Goal: Transaction & Acquisition: Subscribe to service/newsletter

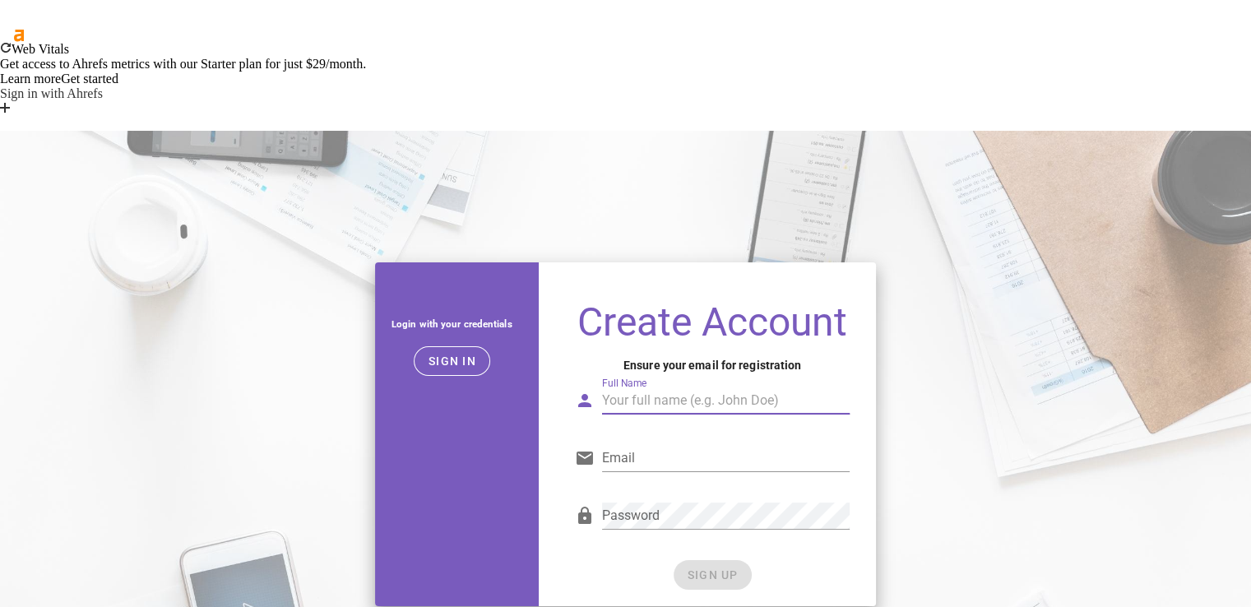
click at [625, 387] on input "Full Name" at bounding box center [726, 400] width 248 height 26
type input "s"
click at [625, 387] on input "s" at bounding box center [726, 400] width 248 height 26
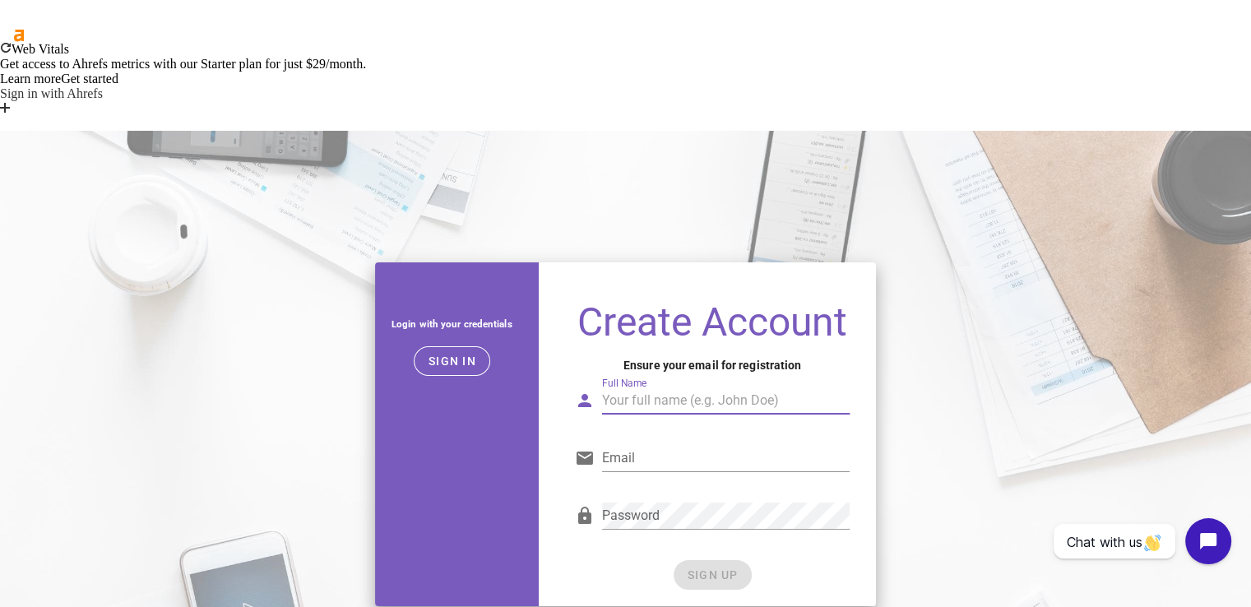
click at [625, 387] on input "Full Name" at bounding box center [726, 400] width 248 height 26
click at [625, 435] on div "Email" at bounding box center [712, 462] width 275 height 54
click at [619, 445] on div "Email" at bounding box center [726, 458] width 248 height 26
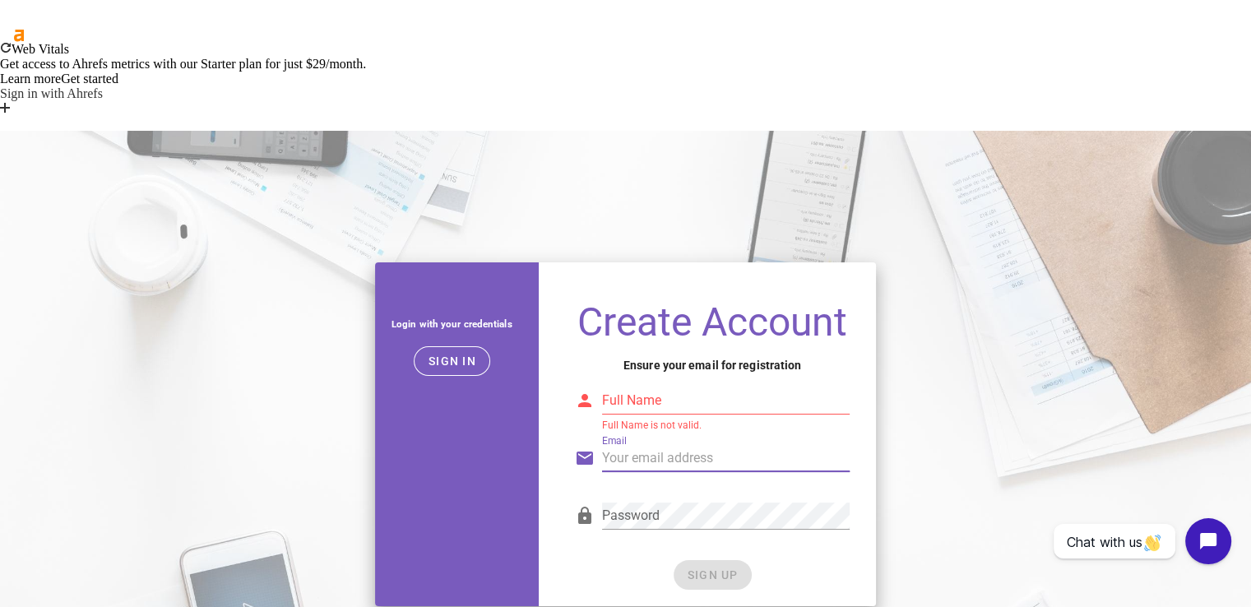
click at [619, 445] on input "Email" at bounding box center [726, 458] width 248 height 26
type input "soukainajaafer.contact@gmail.com"
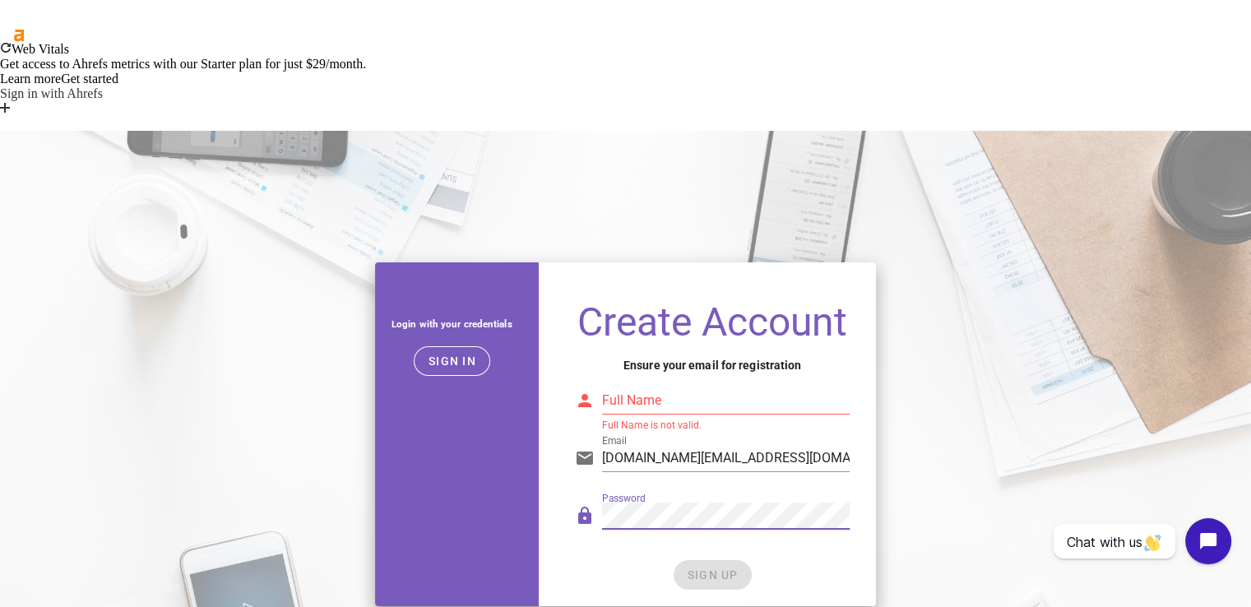
click at [585, 493] on div "Password" at bounding box center [712, 520] width 275 height 54
click at [622, 489] on div "Password" at bounding box center [712, 522] width 295 height 67
click at [647, 502] on div "Password" at bounding box center [726, 515] width 248 height 26
click at [648, 387] on div "Full Name" at bounding box center [726, 400] width 248 height 26
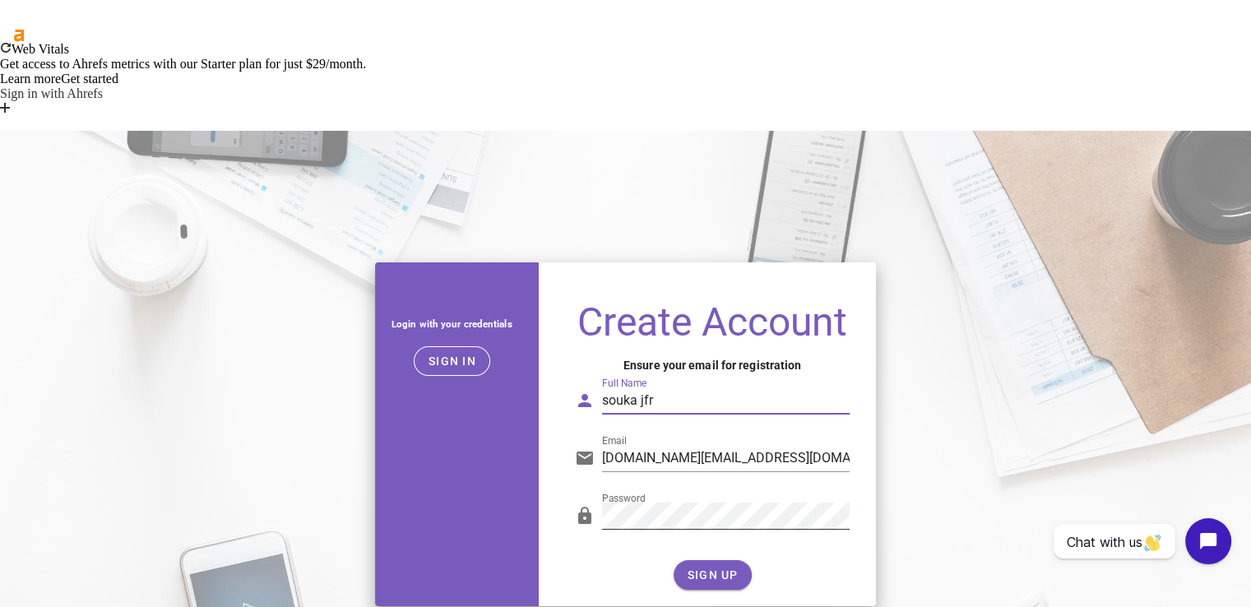
type input "souka jfr"
click at [693, 568] on span "SIGN UP" at bounding box center [713, 574] width 52 height 13
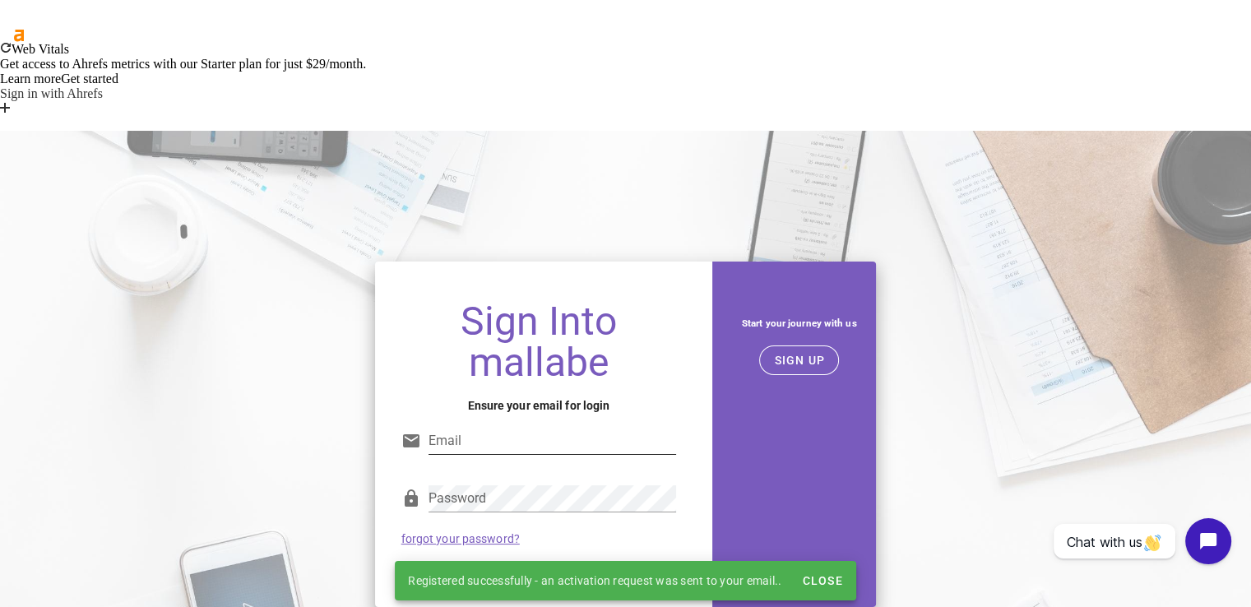
click at [500, 428] on input "Email" at bounding box center [552, 441] width 248 height 26
type input "soukainajaafer.contact@gmail.com"
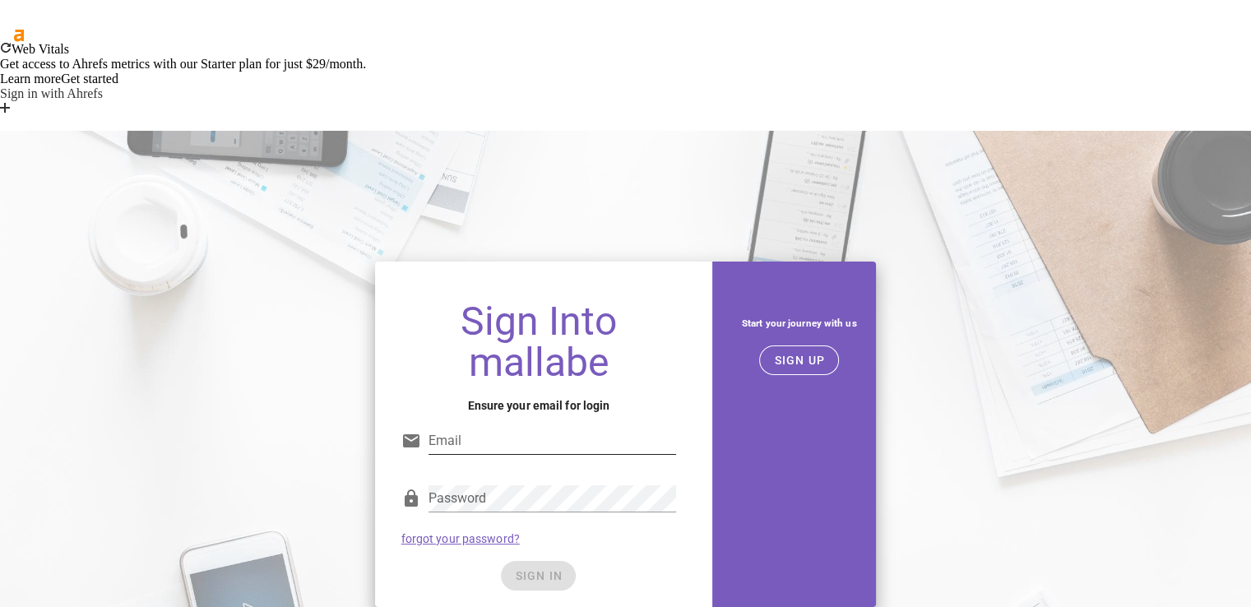
click at [460, 428] on input "Email" at bounding box center [552, 441] width 248 height 26
type input "soukainajaafer.contact@gmail.com"
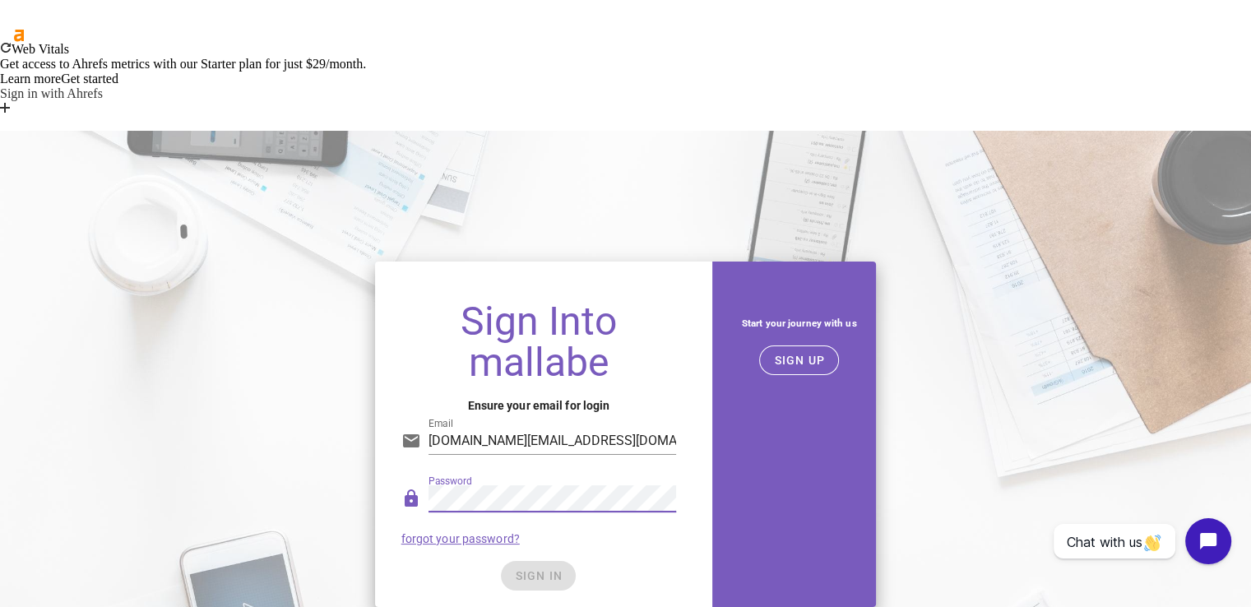
click at [516, 485] on div "Password" at bounding box center [552, 507] width 248 height 44
click at [467, 561] on div "SIGN IN" at bounding box center [538, 576] width 275 height 30
click at [539, 569] on span "SIGN IN" at bounding box center [538, 575] width 49 height 13
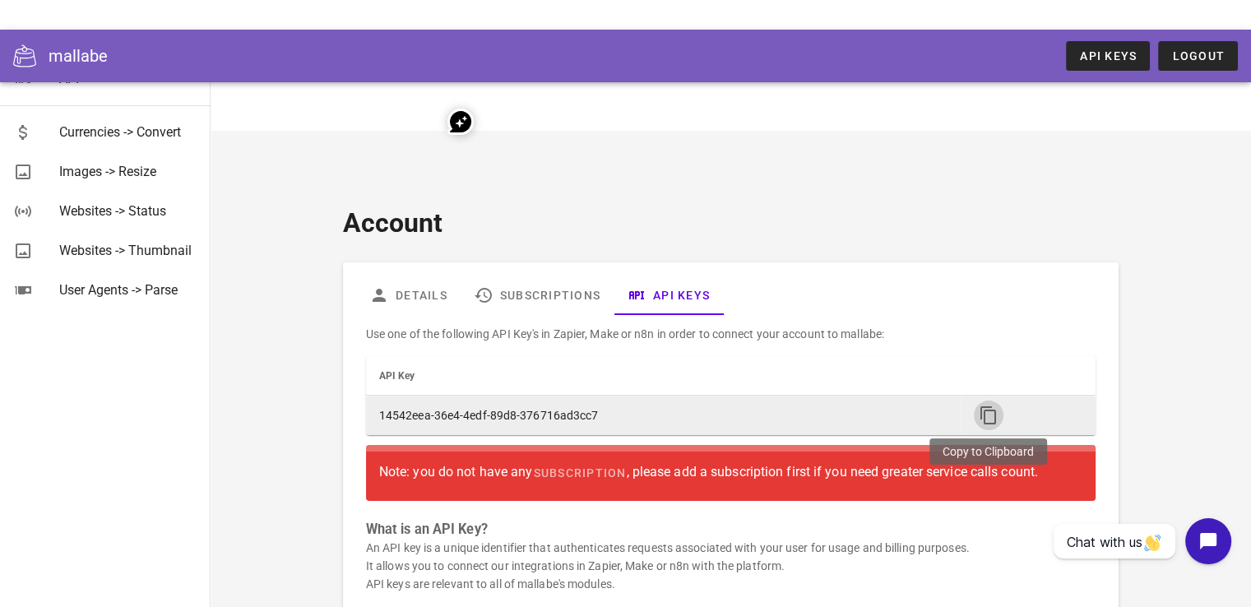
click at [993, 405] on icon "button" at bounding box center [989, 415] width 20 height 20
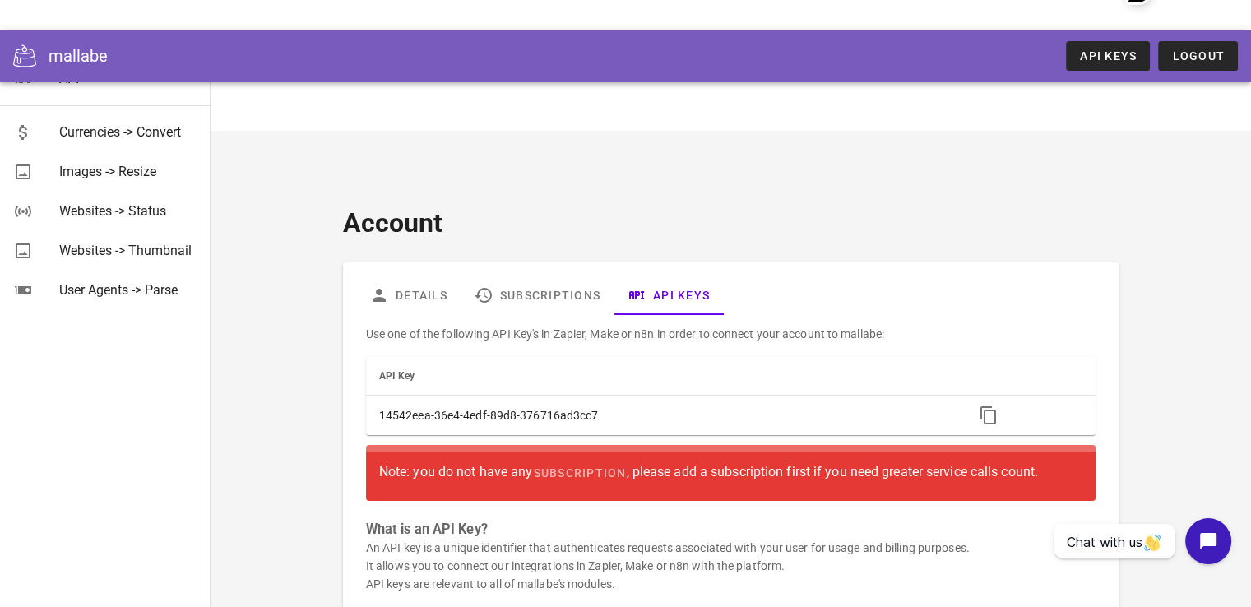
scroll to position [130, 0]
click at [576, 466] on span "subscription" at bounding box center [579, 472] width 94 height 13
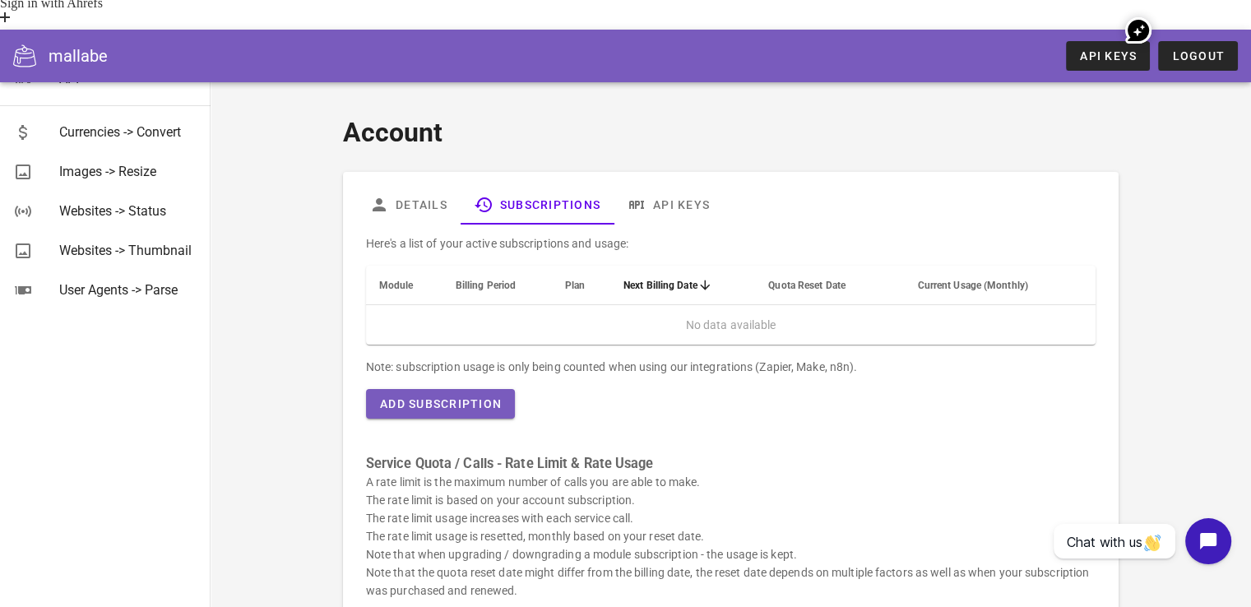
scroll to position [108, 0]
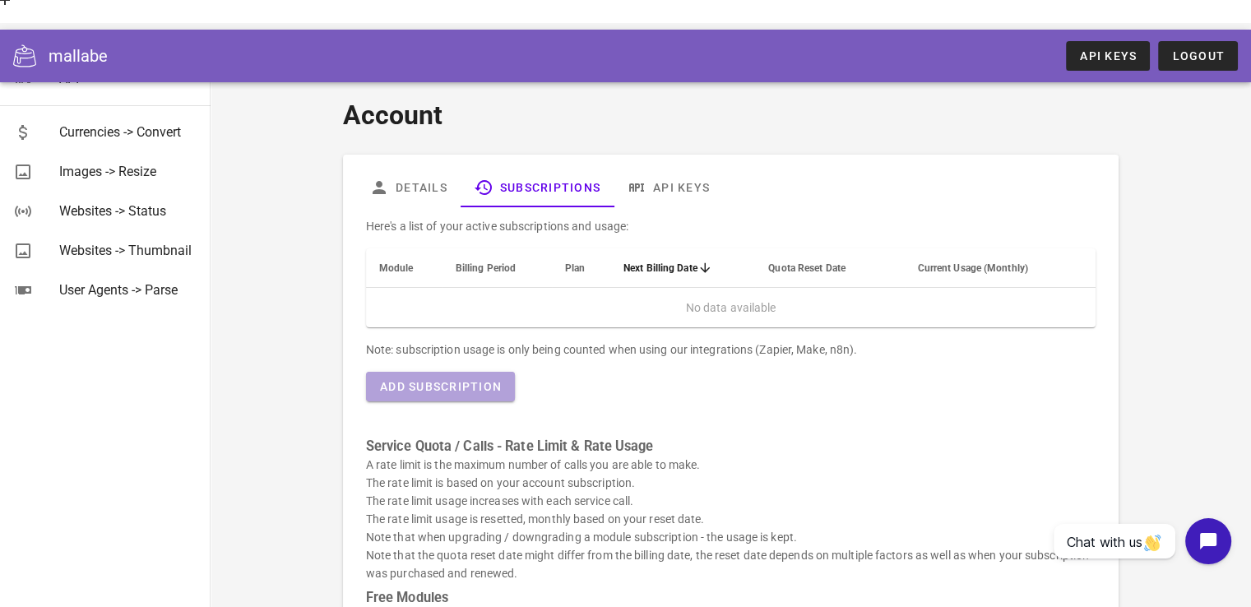
click at [483, 372] on button "Add Subscription" at bounding box center [440, 387] width 149 height 30
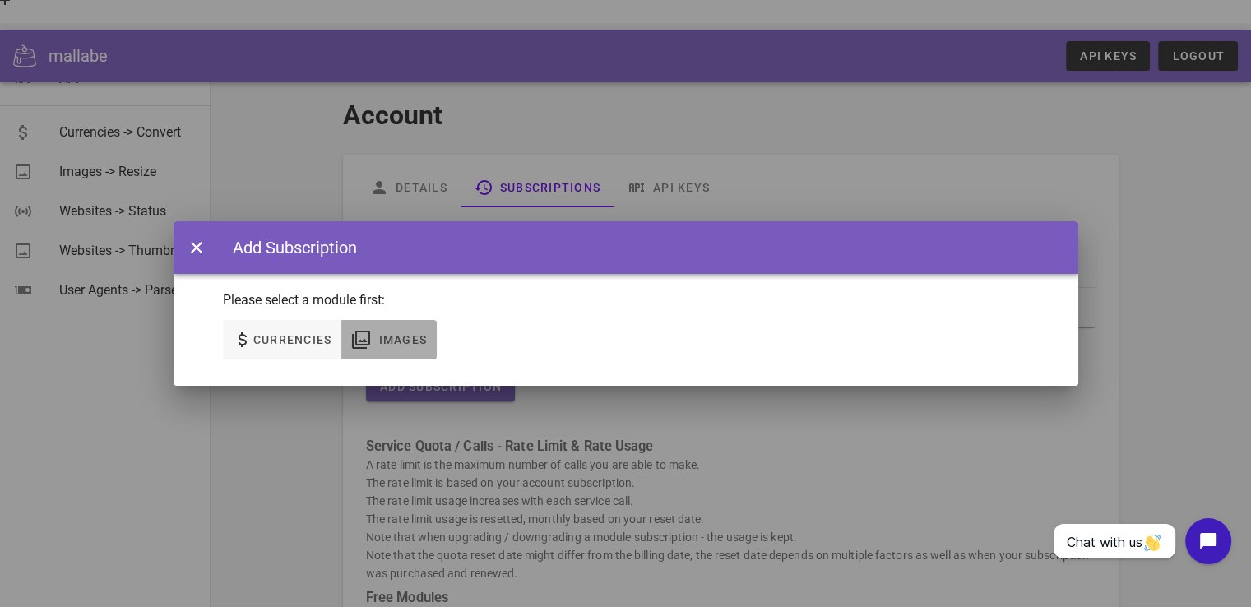
click at [410, 333] on span "Images" at bounding box center [401, 339] width 49 height 13
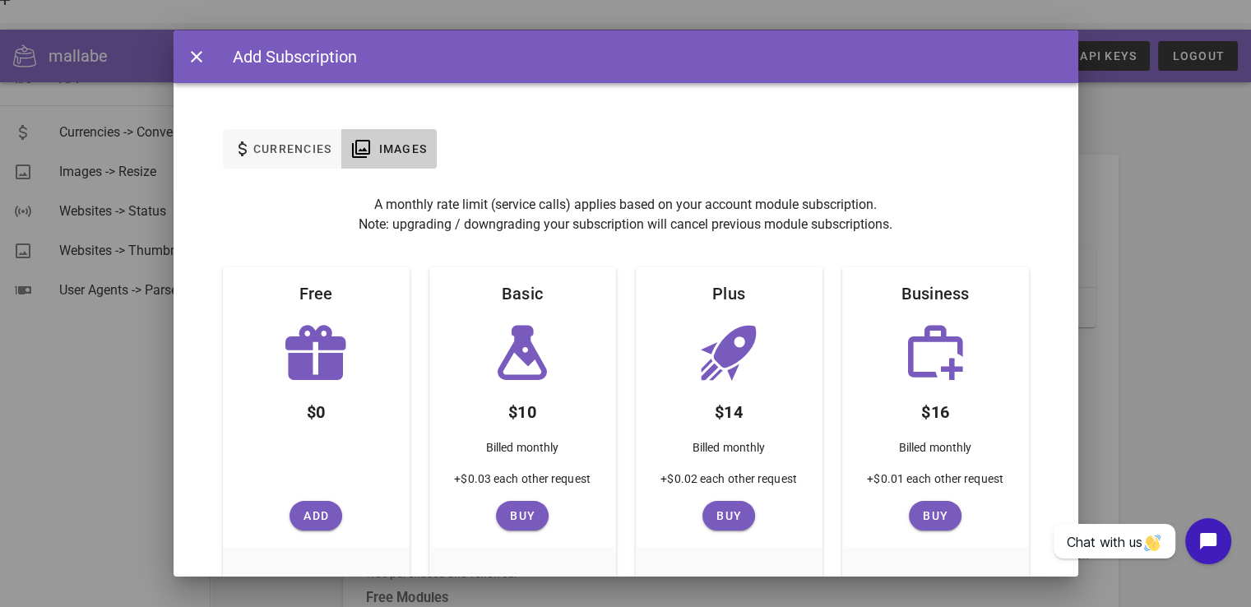
scroll to position [92, 0]
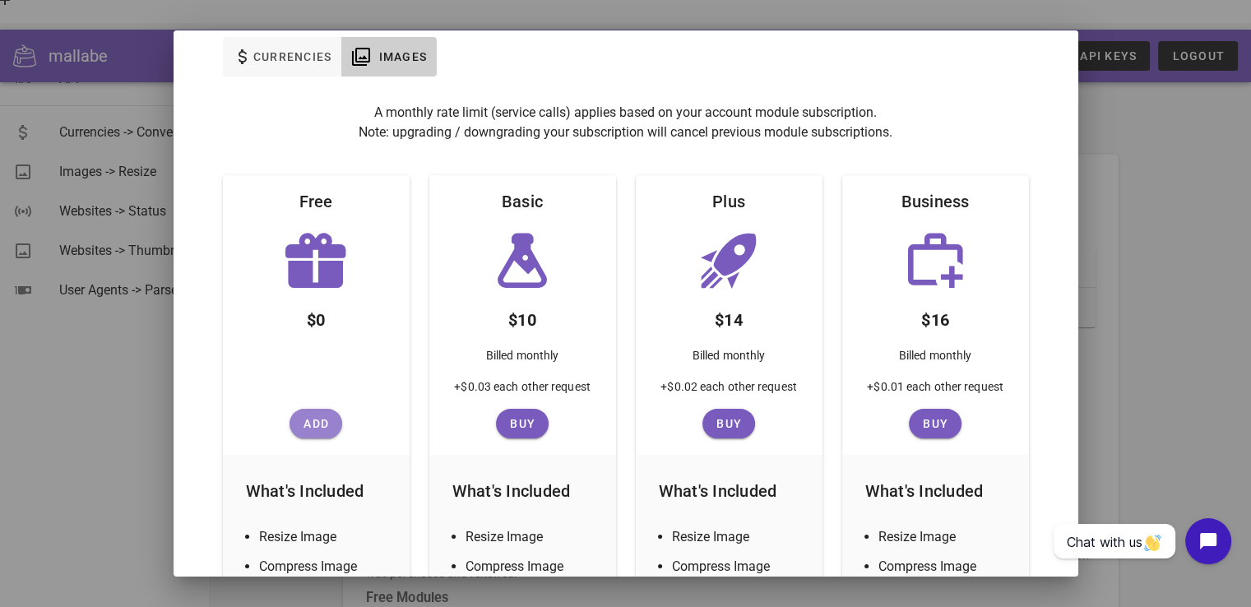
click at [325, 422] on span "Add" at bounding box center [315, 423] width 39 height 13
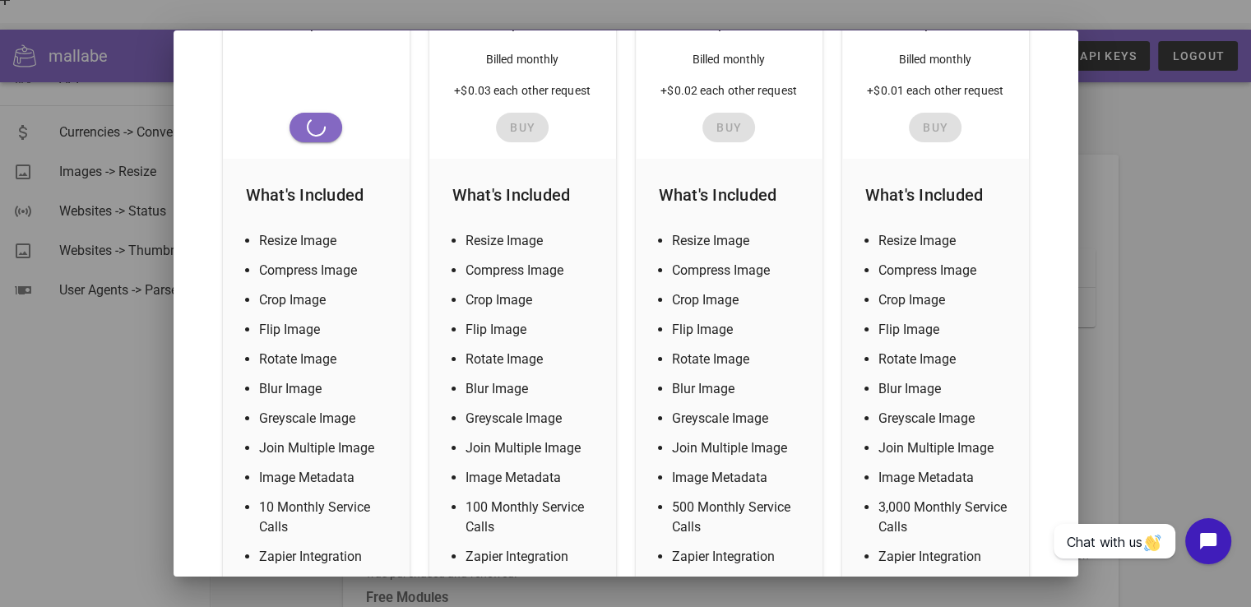
scroll to position [391, 0]
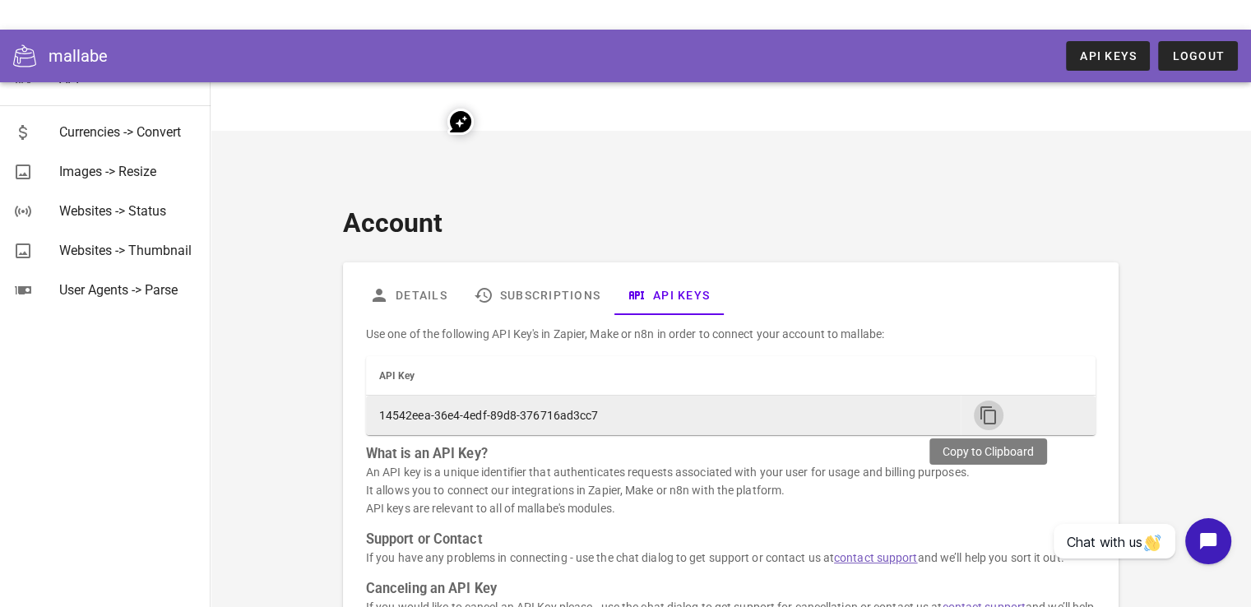
click at [987, 405] on icon "button" at bounding box center [989, 415] width 20 height 20
